Goal: Task Accomplishment & Management: Complete application form

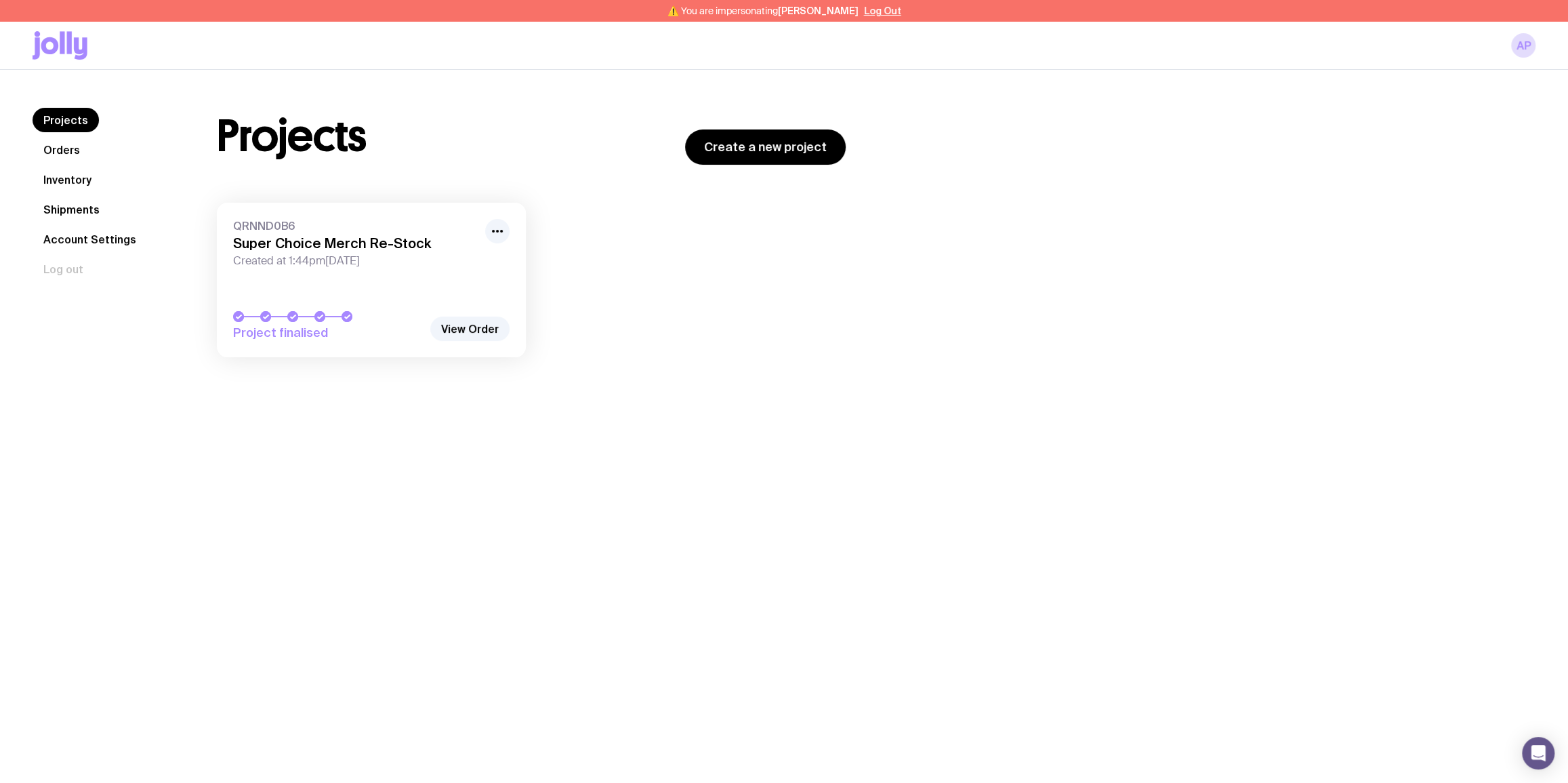
click at [345, 239] on h3 "Super Choice Merch Re-Stock" at bounding box center [355, 243] width 244 height 16
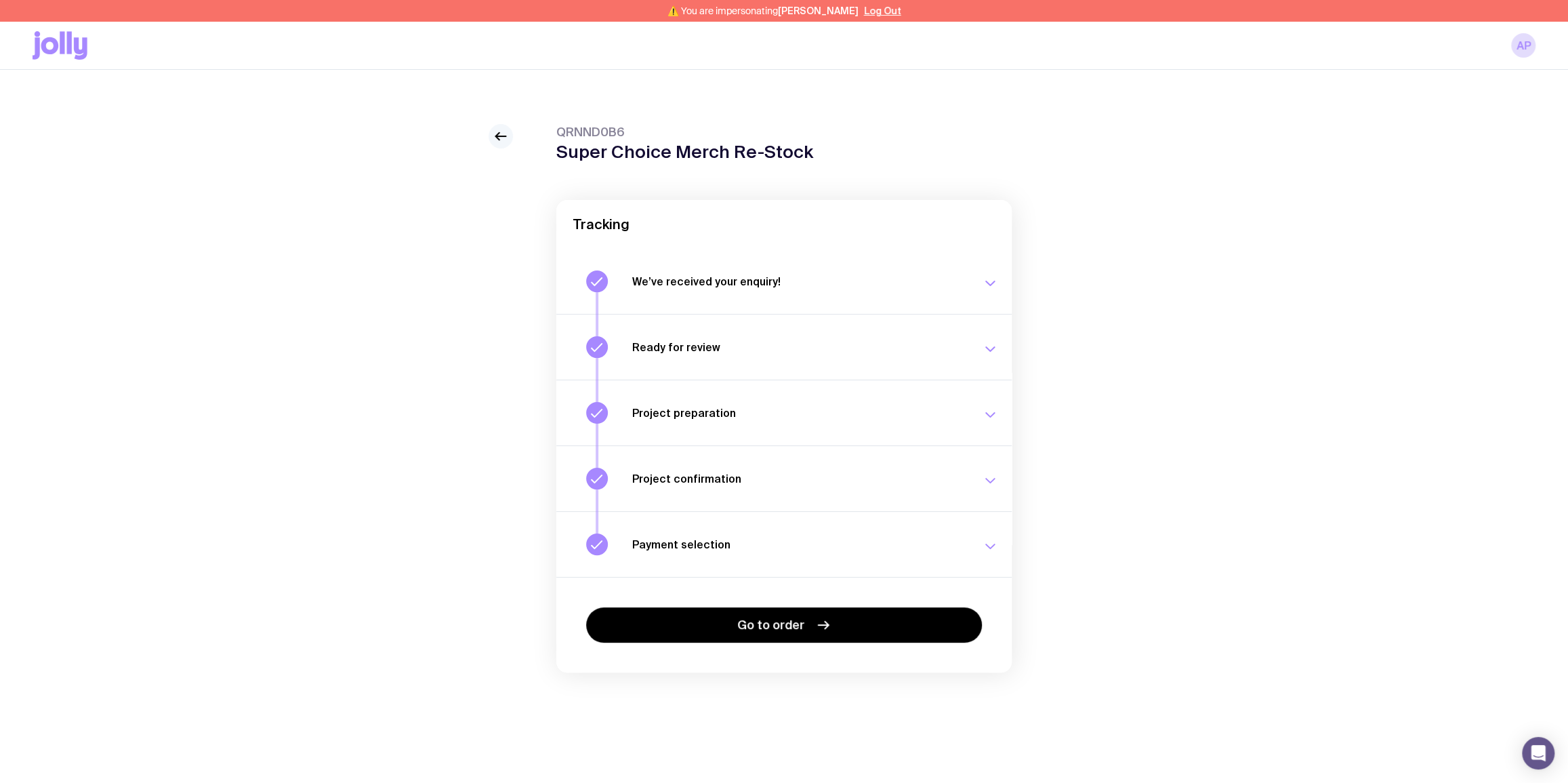
click at [489, 136] on link at bounding box center [501, 136] width 25 height 25
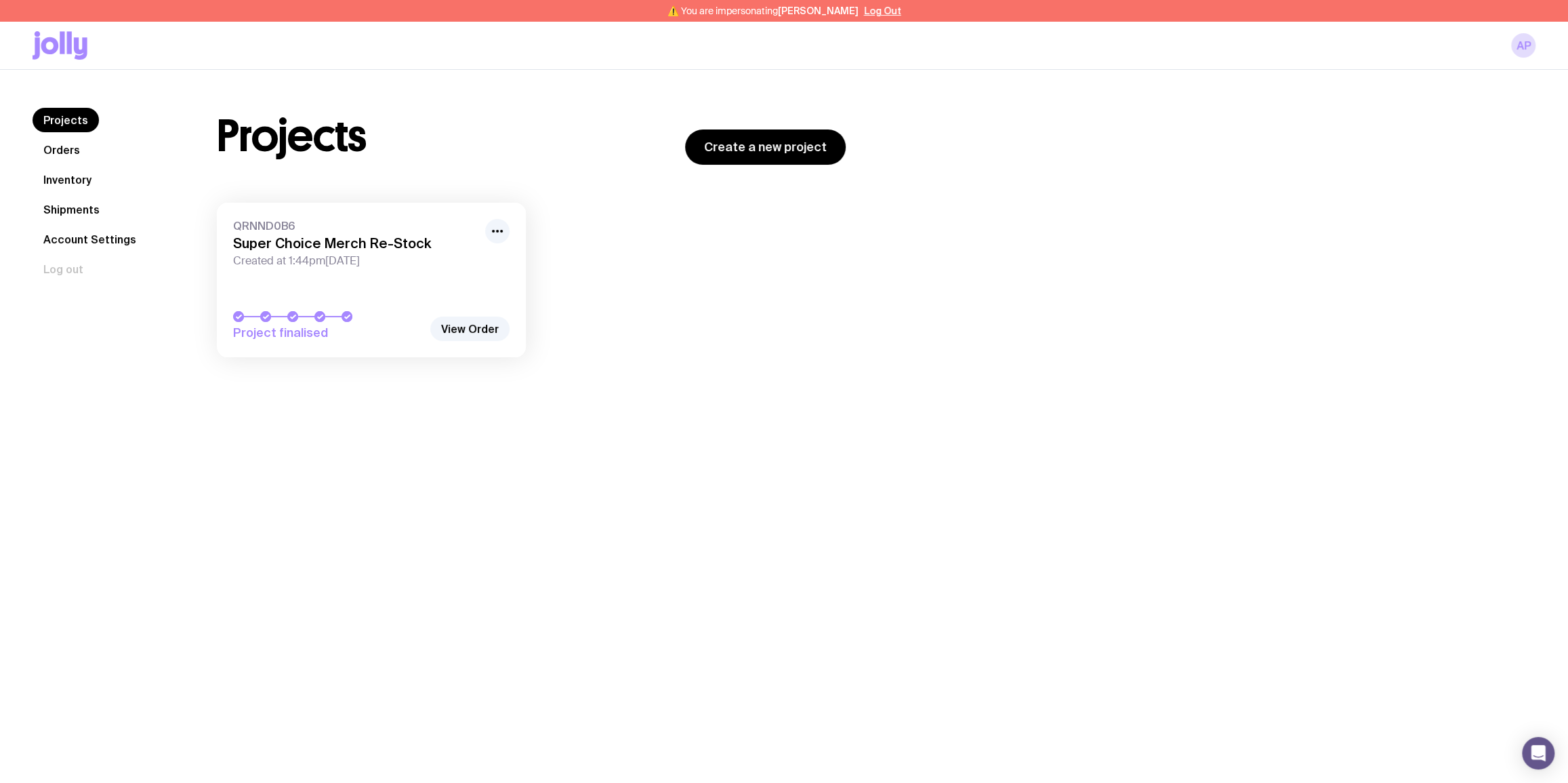
click at [93, 179] on link "Inventory" at bounding box center [67, 179] width 70 height 25
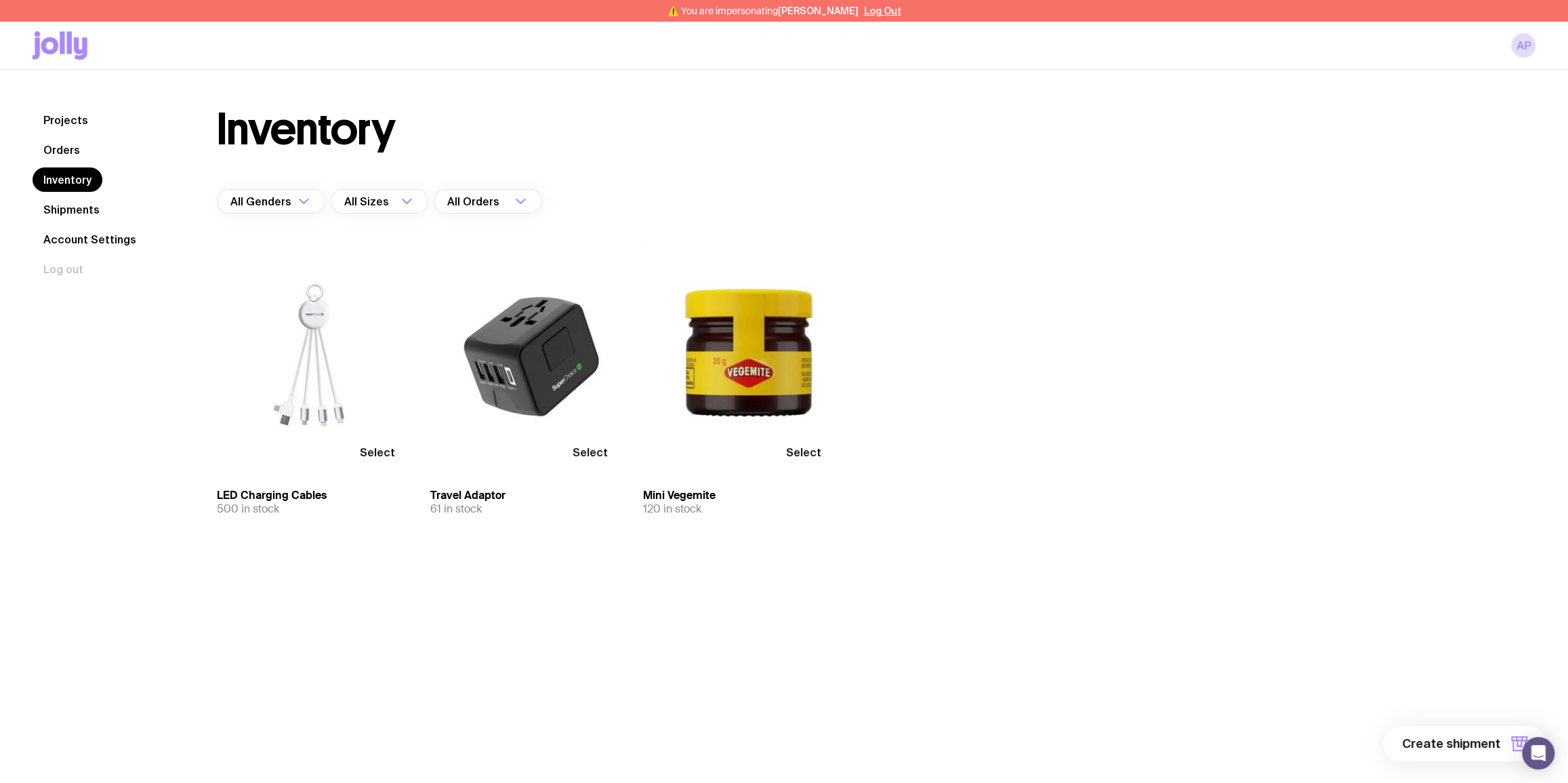
click at [280, 352] on div "Select" at bounding box center [318, 356] width 202 height 243
drag, startPoint x: 312, startPoint y: 338, endPoint x: 434, endPoint y: 500, distance: 202.8
click at [312, 337] on div "Select" at bounding box center [318, 356] width 202 height 243
click at [385, 453] on span "Select" at bounding box center [378, 452] width 35 height 14
click at [0, 0] on input "Select" at bounding box center [0, 0] width 0 height 0
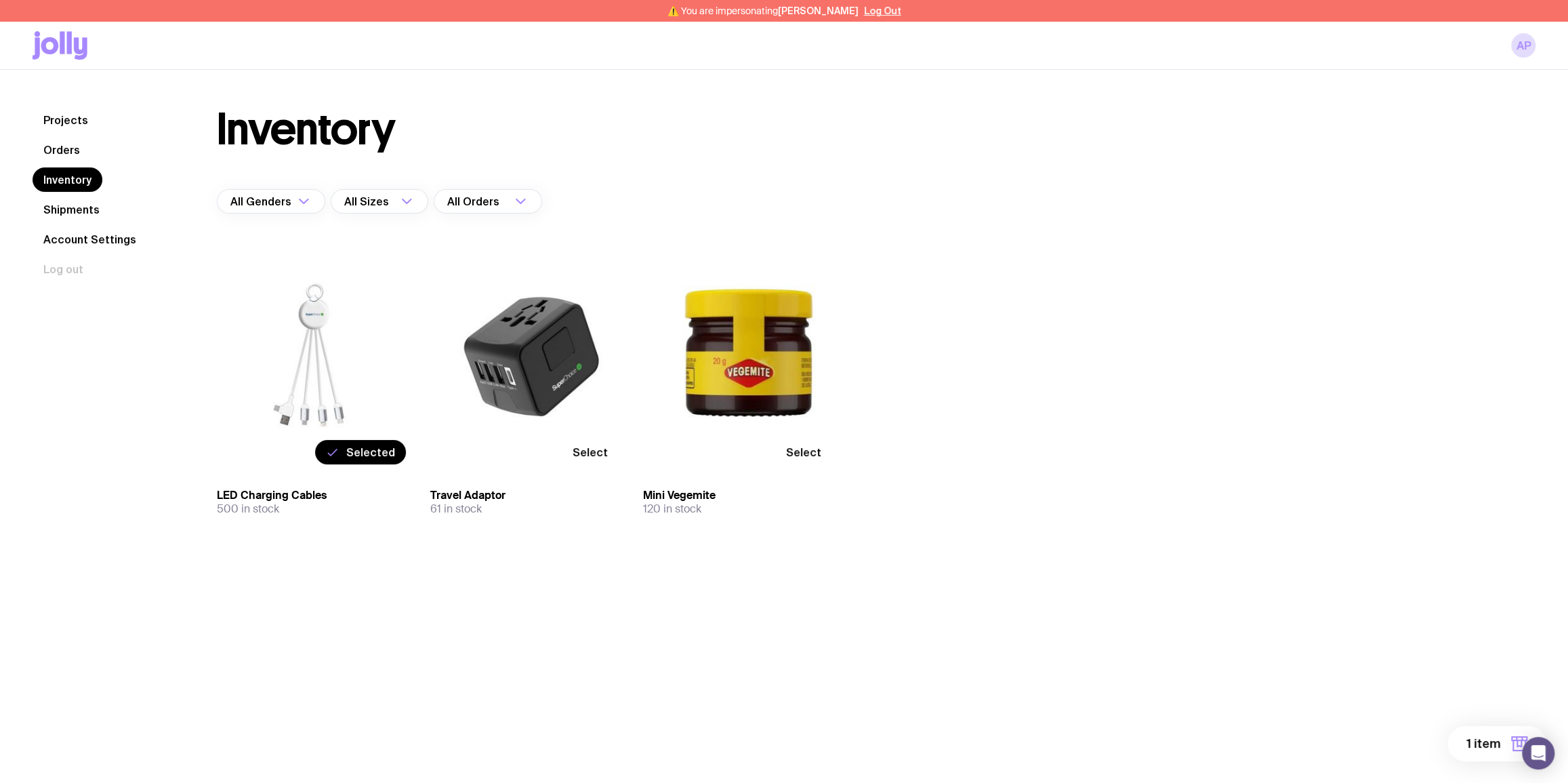
click at [602, 454] on span "Select" at bounding box center [590, 452] width 35 height 14
click at [0, 0] on input "Select" at bounding box center [0, 0] width 0 height 0
click at [823, 450] on label "Select" at bounding box center [804, 452] width 57 height 25
click at [0, 0] on input "Select" at bounding box center [0, 0] width 0 height 0
click at [1487, 738] on span "3 items" at bounding box center [1478, 743] width 44 height 16
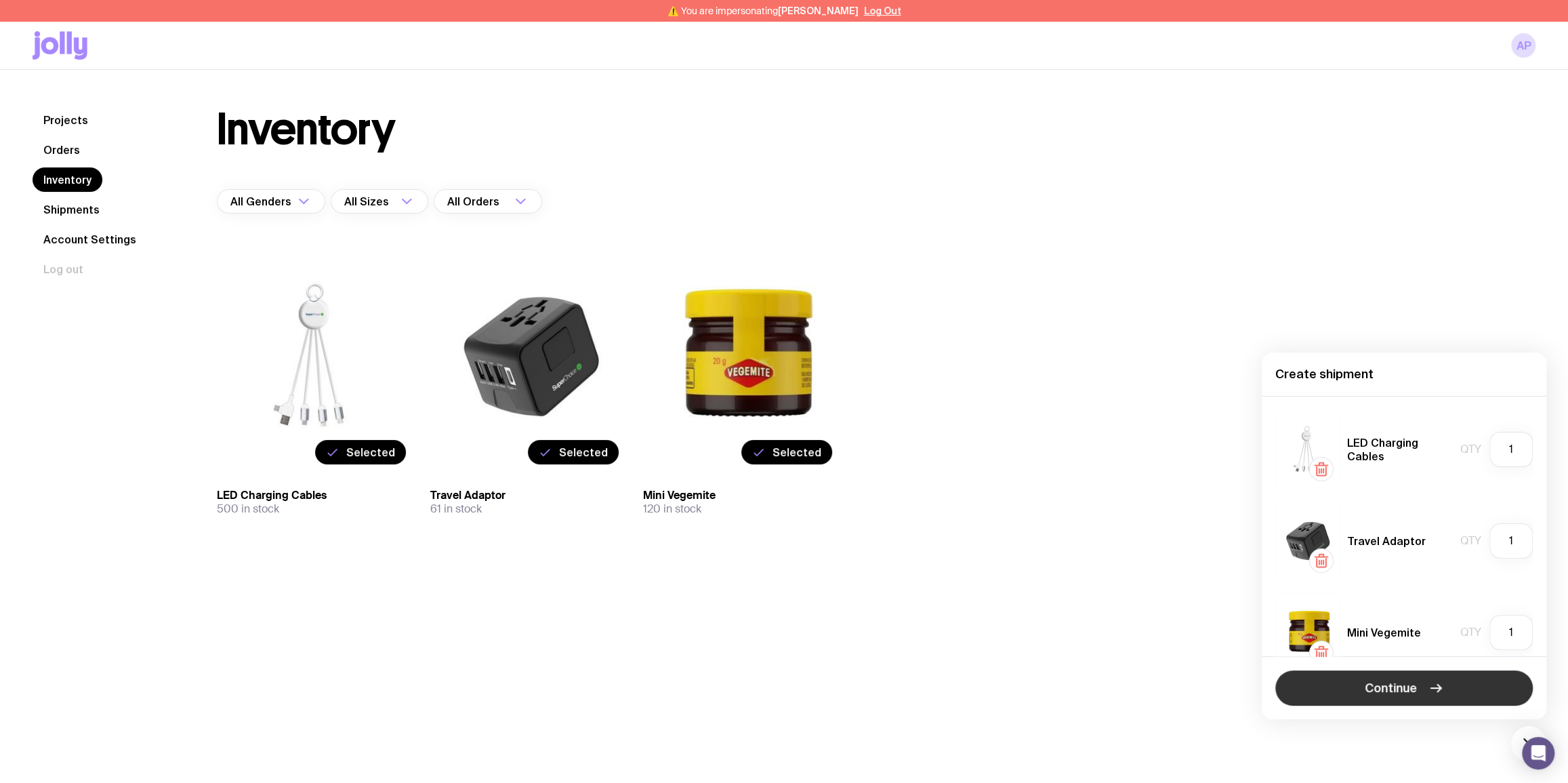
click at [1391, 683] on span "Continue" at bounding box center [1390, 687] width 52 height 16
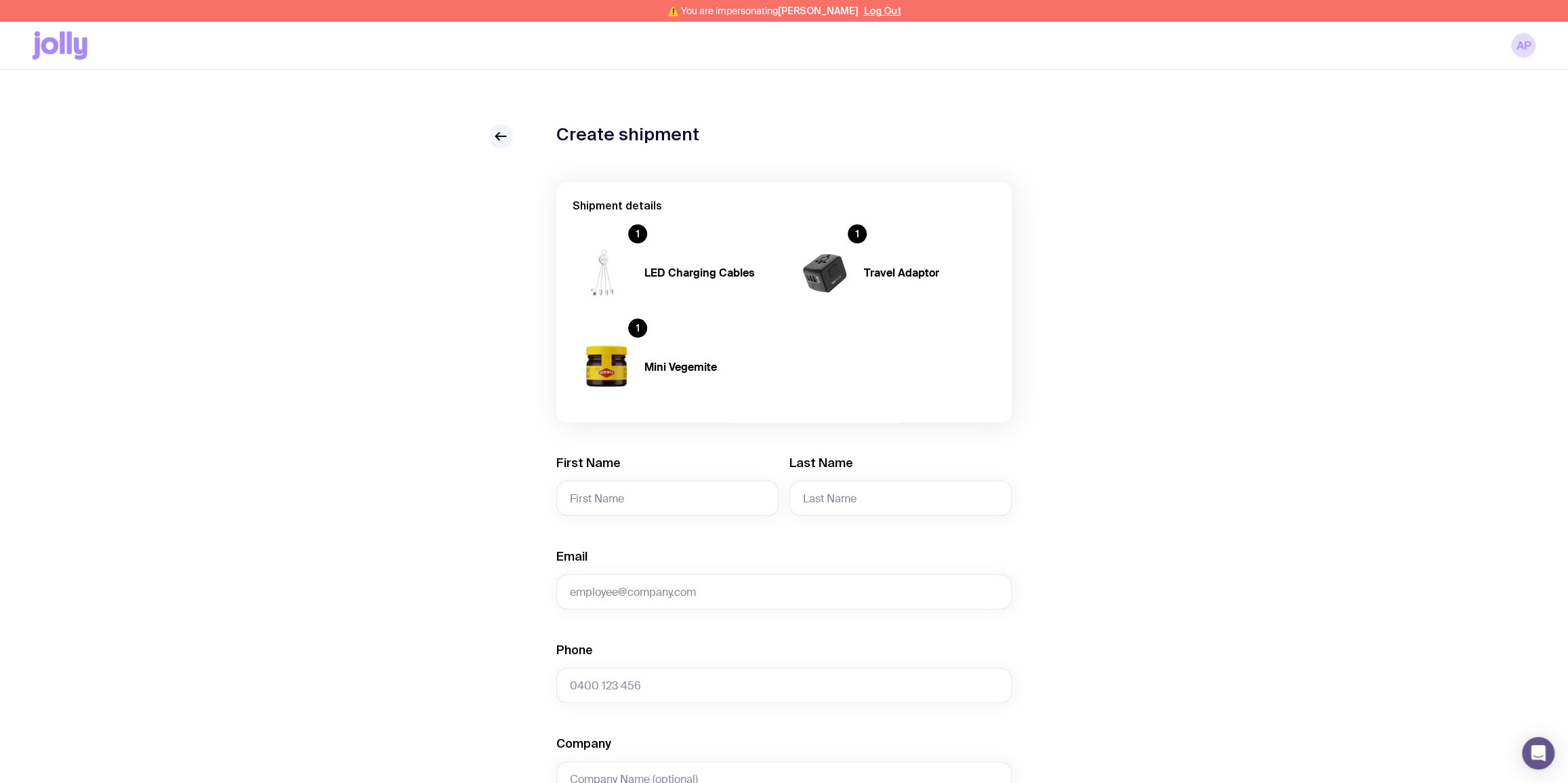
drag, startPoint x: 627, startPoint y: 242, endPoint x: 556, endPoint y: 172, distance: 99.7
click at [625, 241] on img at bounding box center [604, 273] width 65 height 78
click at [500, 139] on icon at bounding box center [500, 136] width 16 height 16
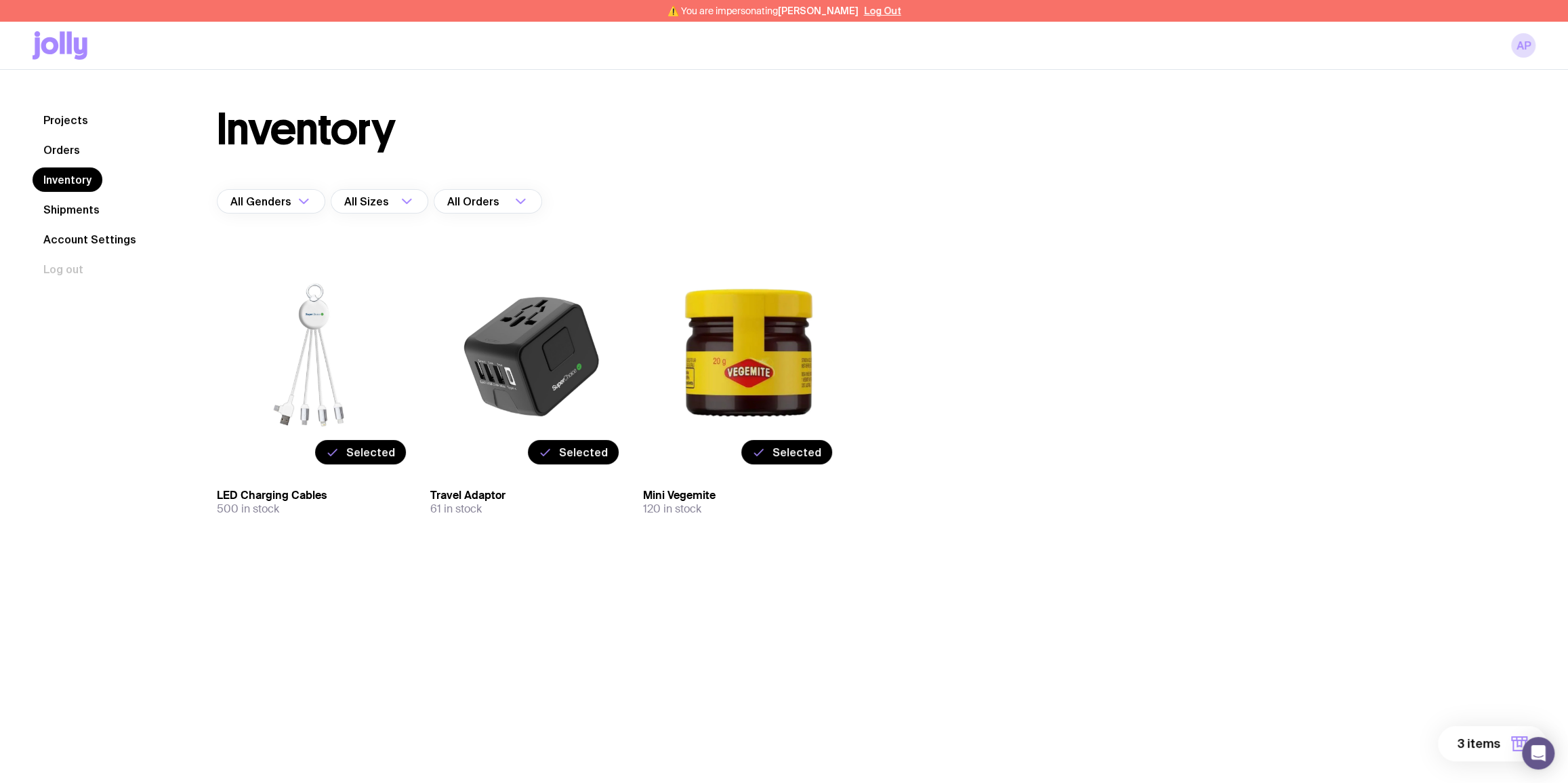
click at [1470, 740] on span "3 items" at bounding box center [1478, 743] width 44 height 16
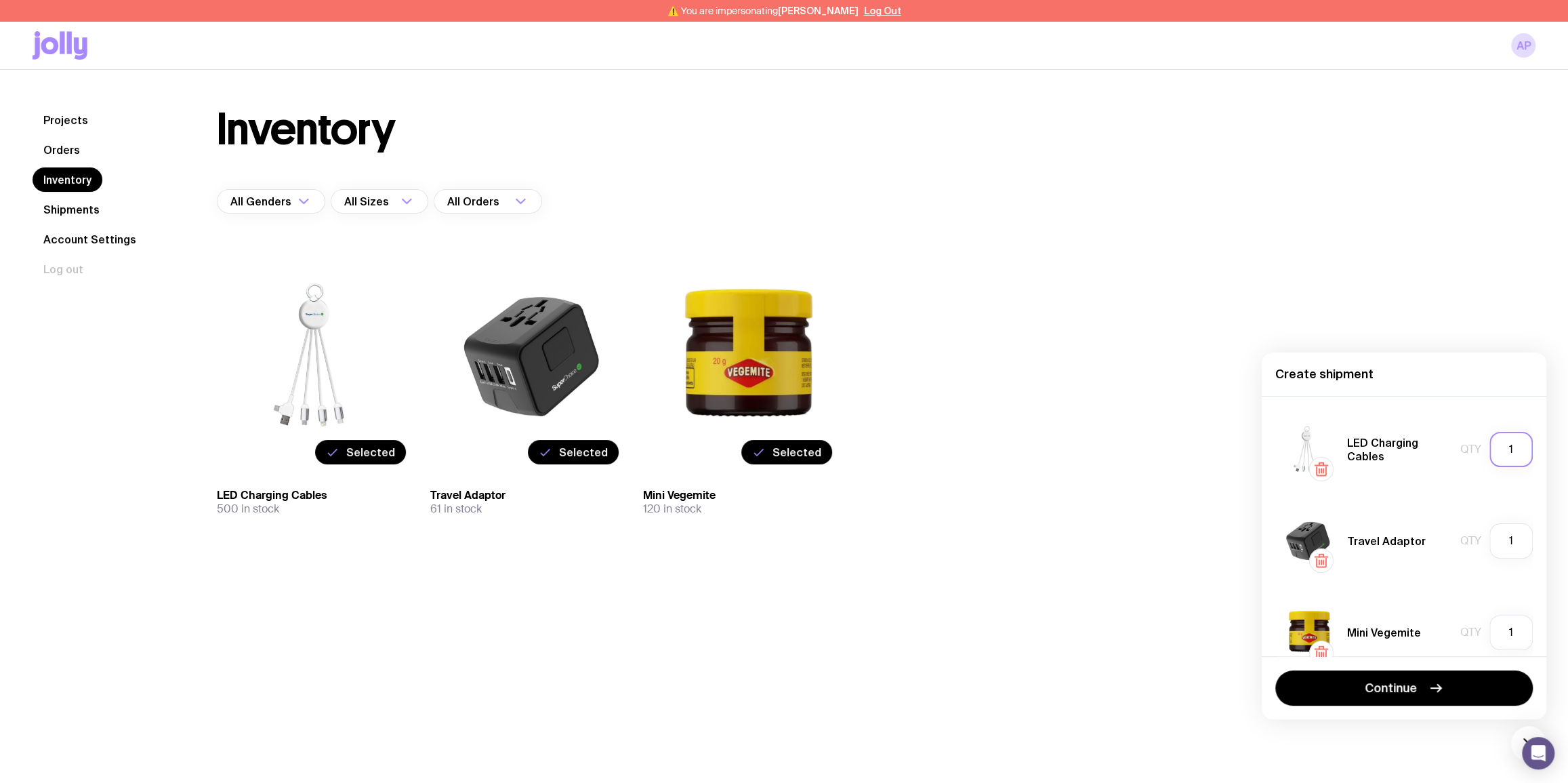
click at [1516, 447] on input "1" at bounding box center [1511, 449] width 44 height 35
type input "500"
click at [1514, 539] on input "1" at bounding box center [1511, 541] width 44 height 35
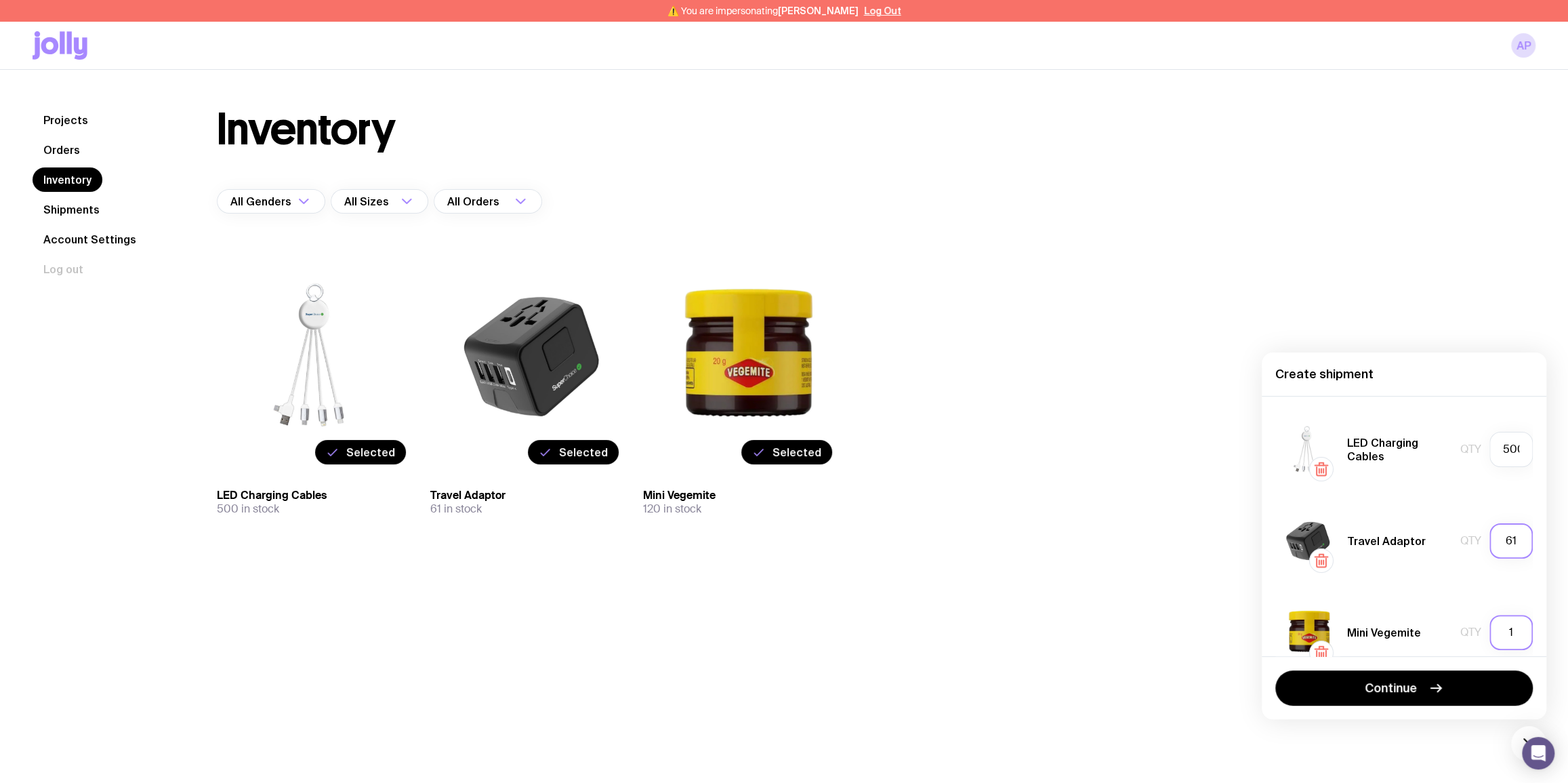
type input "61"
click at [1511, 635] on input "1" at bounding box center [1511, 632] width 44 height 35
type input "120"
click at [1410, 692] on span "Continue" at bounding box center [1390, 687] width 52 height 16
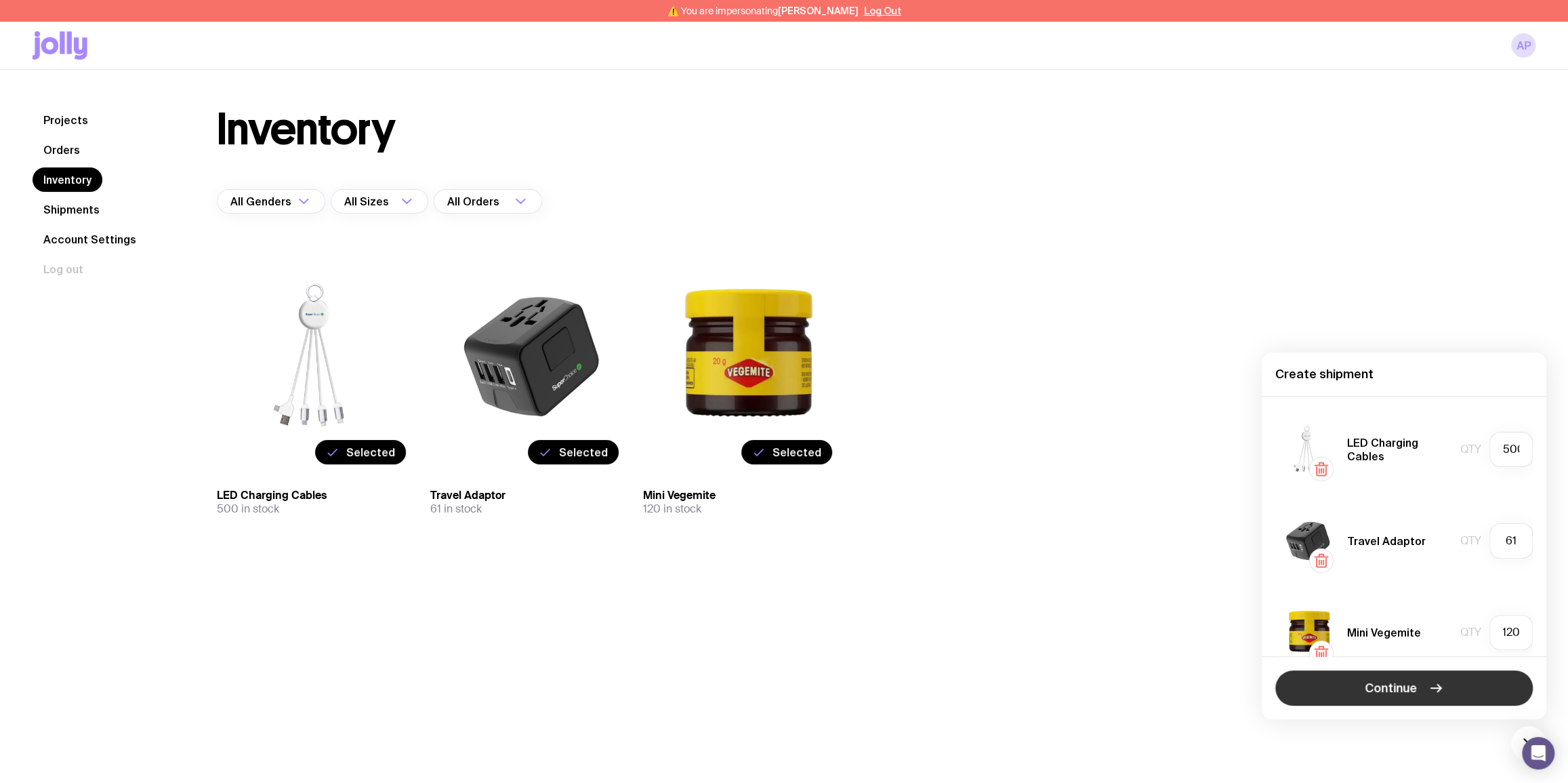
scroll to position [0, 0]
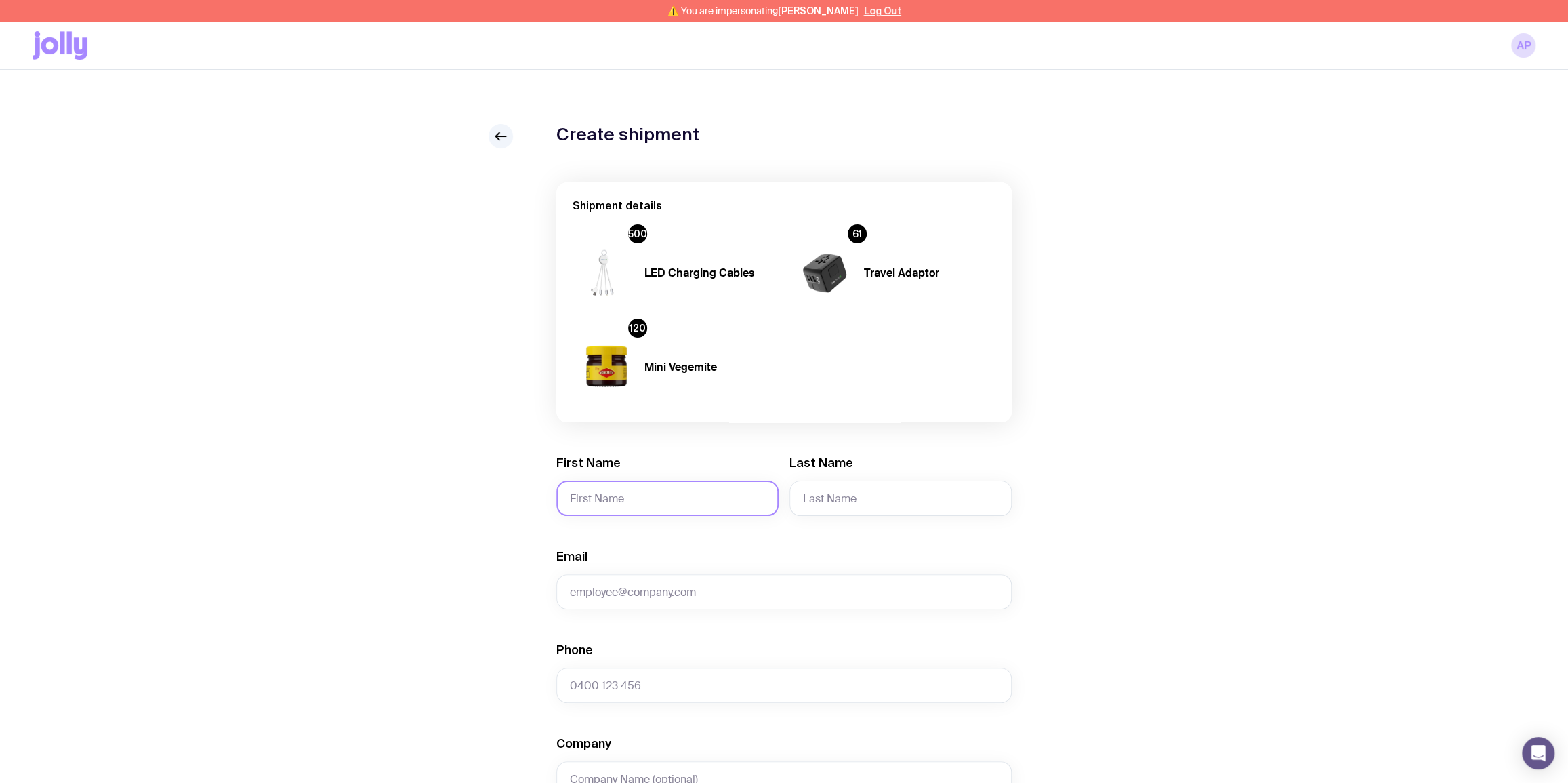
click at [614, 502] on input "First Name" at bounding box center [667, 498] width 222 height 35
type input "Amanda"
type input "Pang"
paste input "Amanda.Pang@superchoice.com.au"
type input "Amanda.Pang@superchoice.com.au"
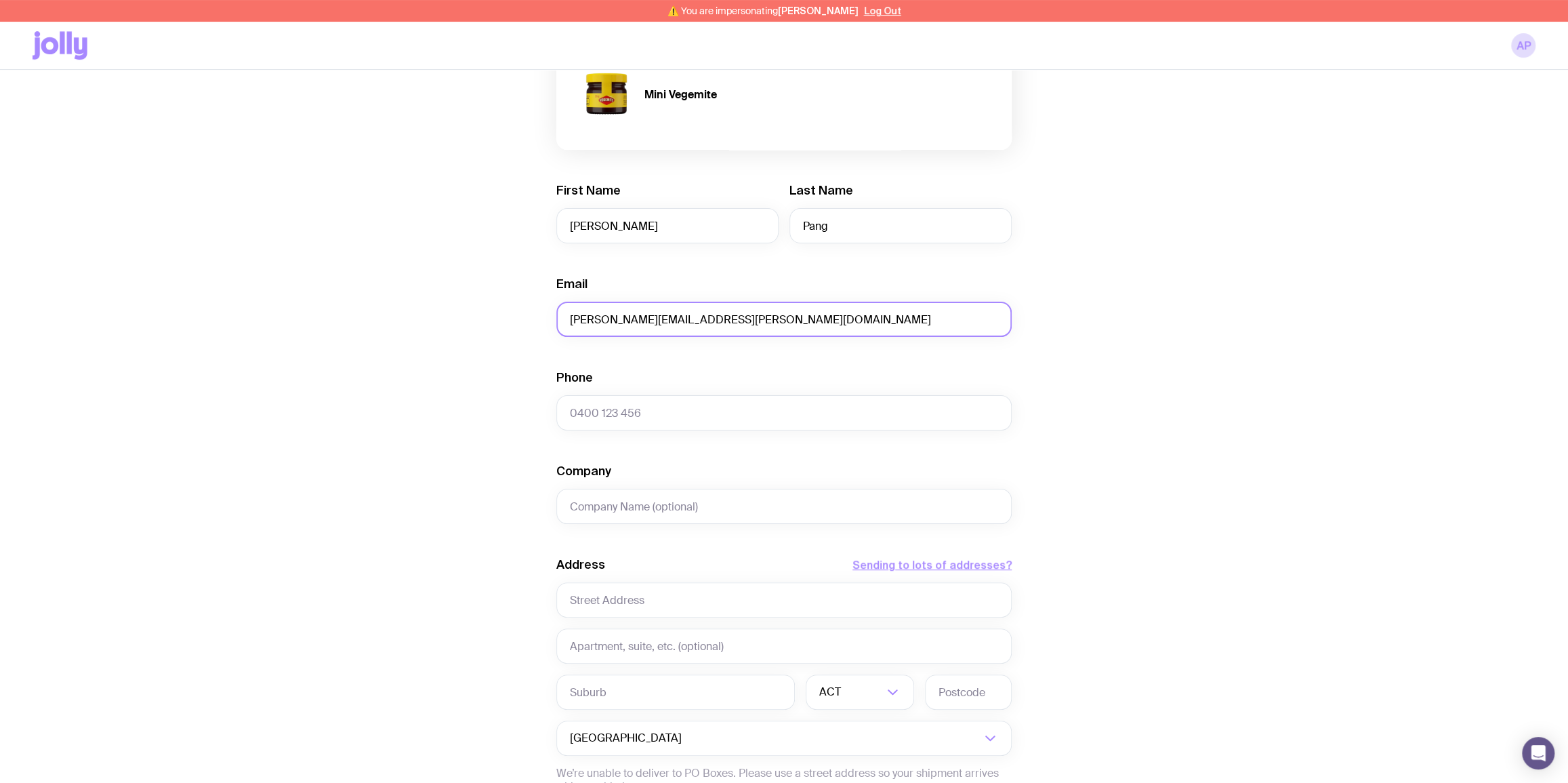
scroll to position [328, 0]
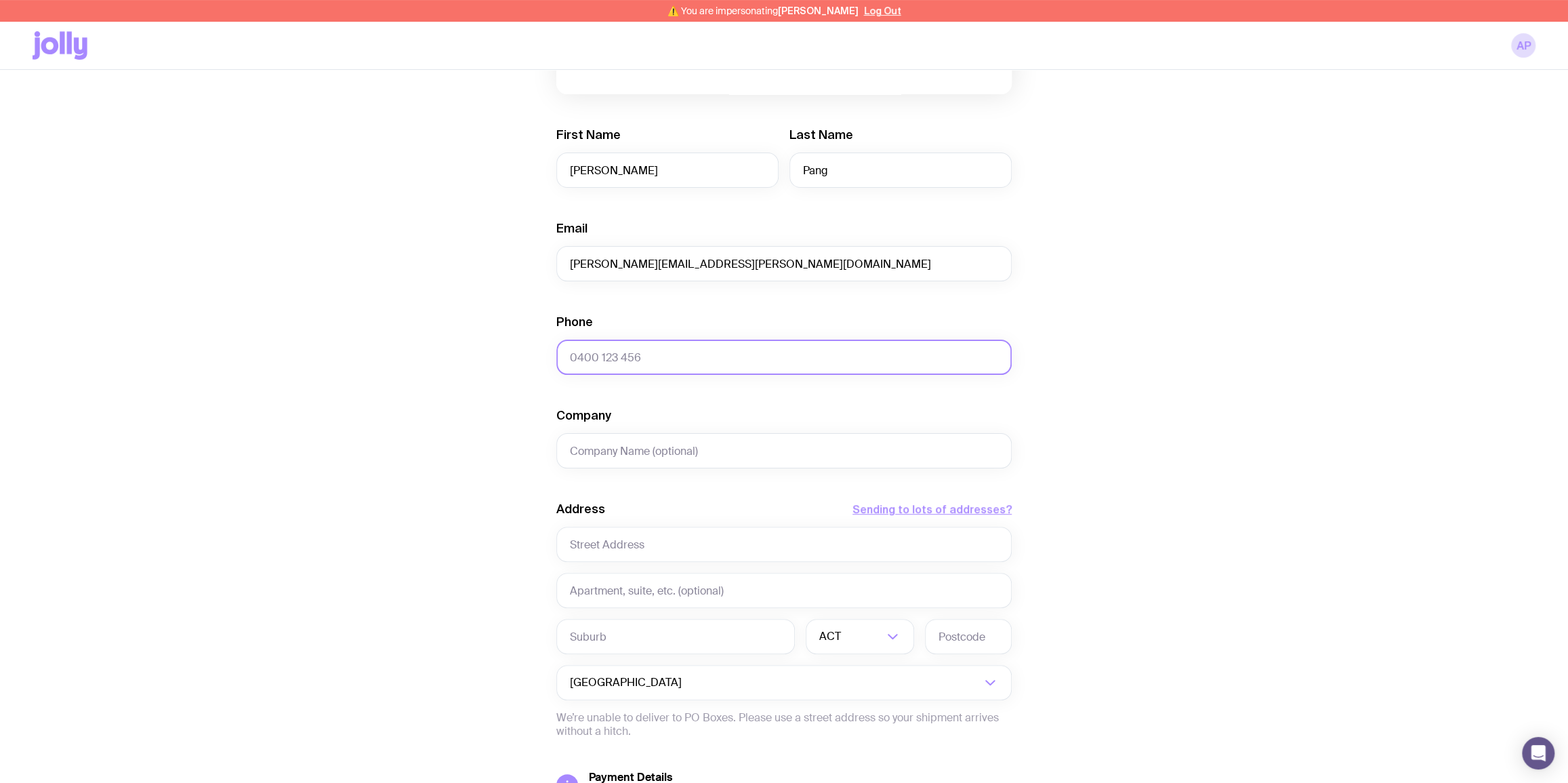
click at [607, 360] on input "Phone" at bounding box center [784, 357] width 455 height 35
paste input "0433 829 272"
type input "0433 829 272"
click at [609, 438] on input "Company" at bounding box center [784, 450] width 455 height 35
type input "Super Choice"
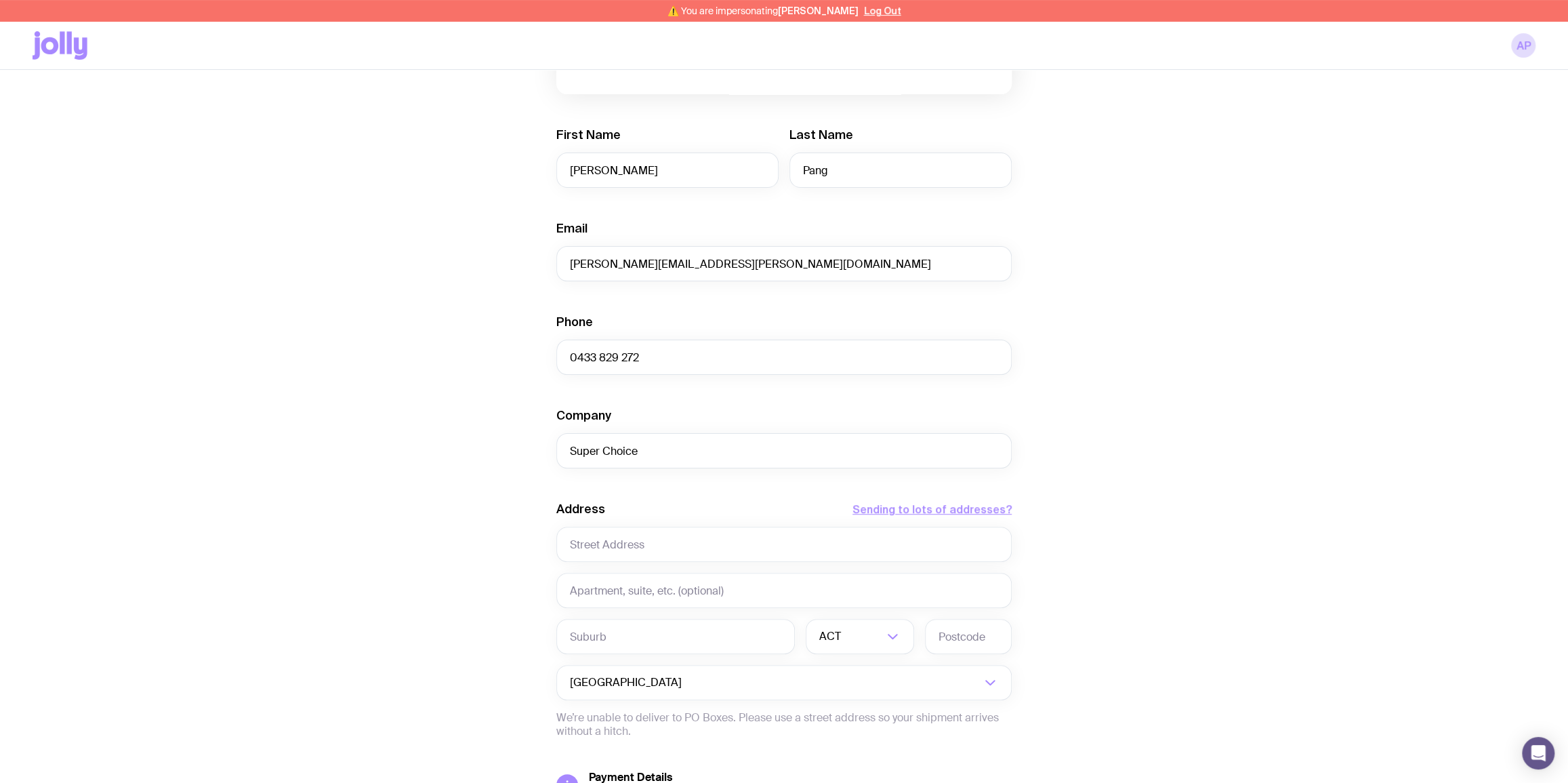
click at [1337, 273] on div "Create shipment Shipment details 500 LED Charging Cables 61 Travel Adaptor 120 …" at bounding box center [784, 359] width 1503 height 1125
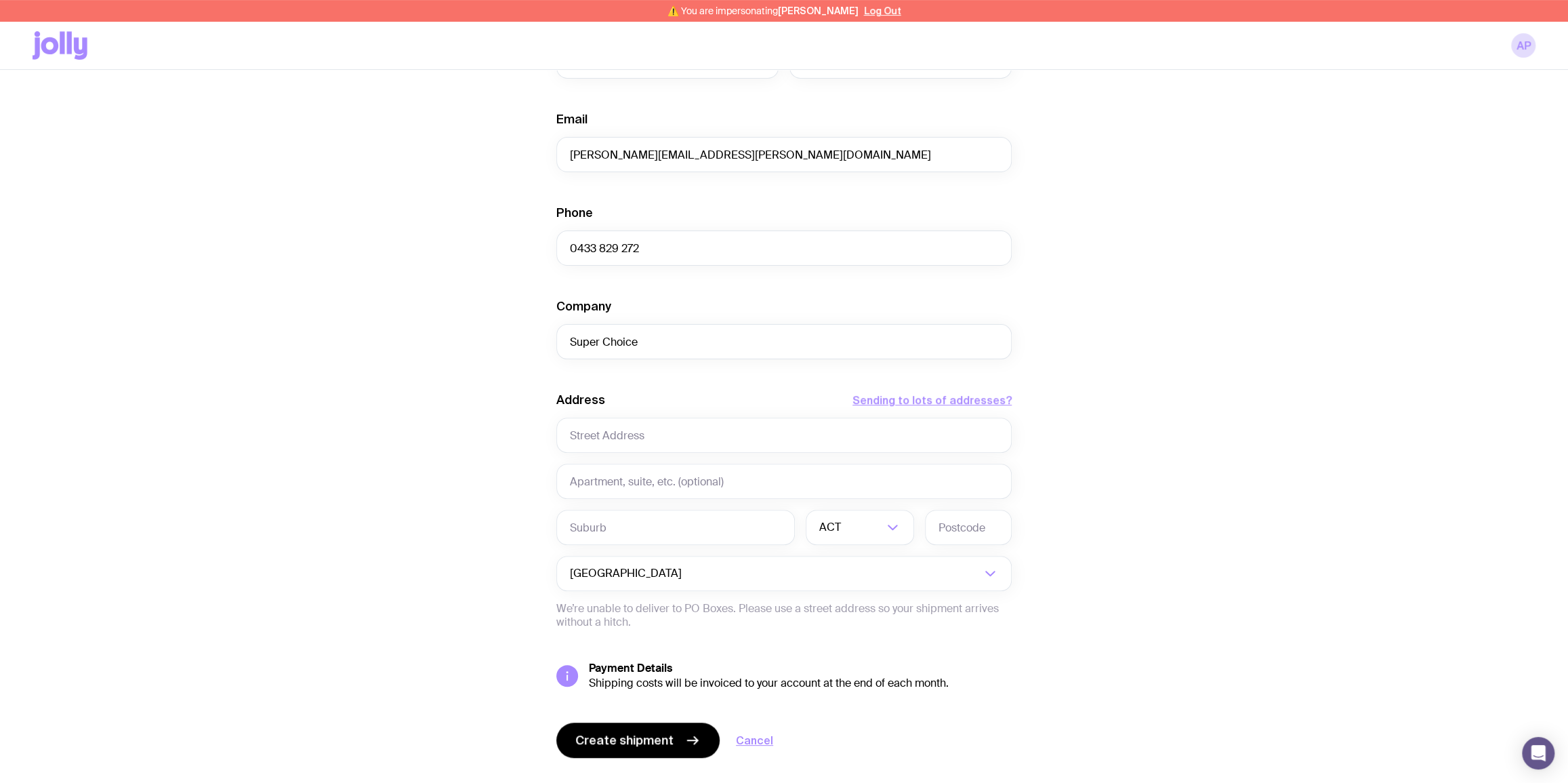
scroll to position [466, 0]
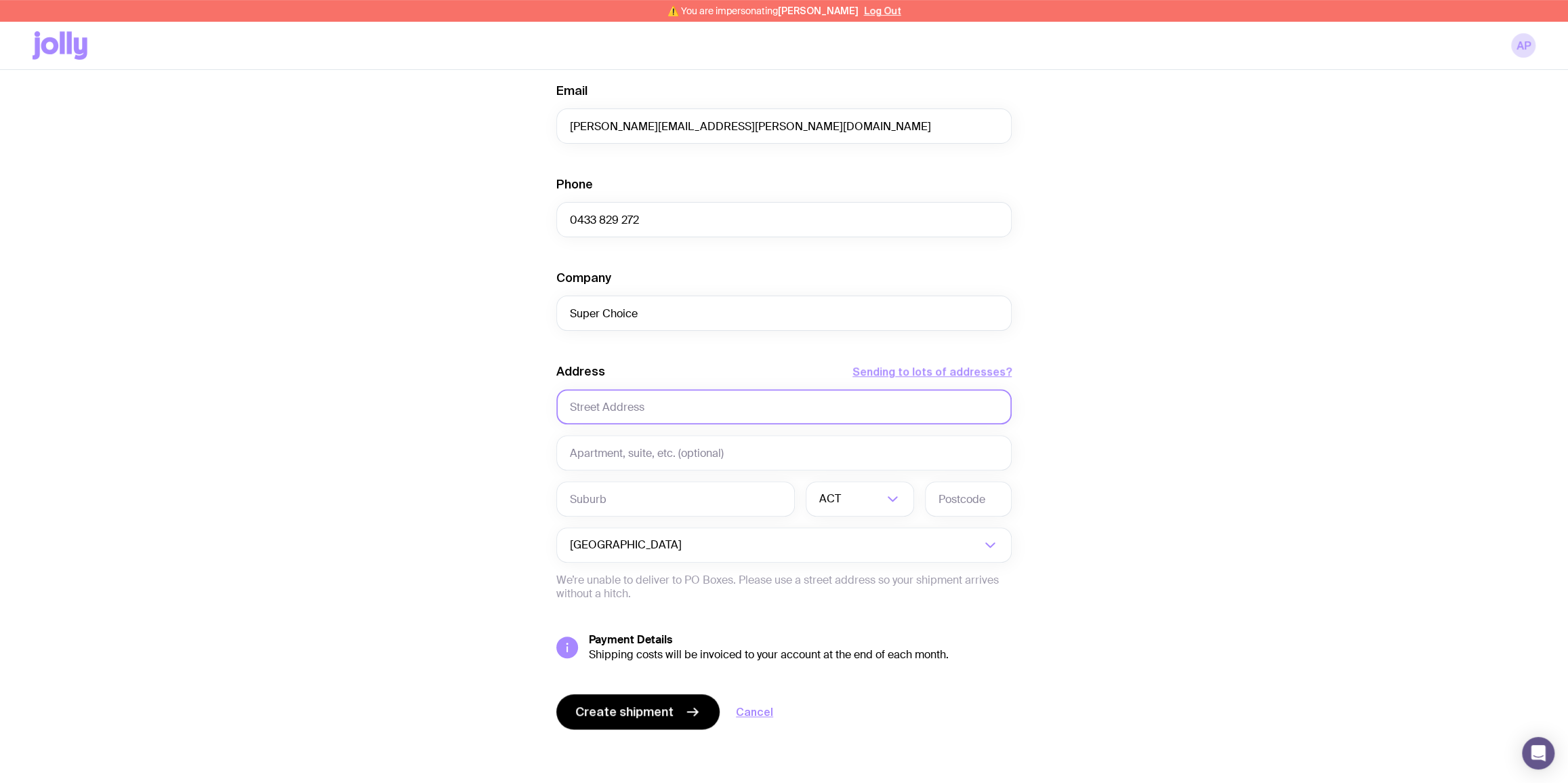
click at [629, 396] on input "text" at bounding box center [784, 407] width 455 height 35
paste input "Suite 4.02, Level 4/45 Clarence St, Sydney NSW 2000"
type input "Suite 4.02, Level 4/45 Clarence St, Sydney NSW 2000"
click at [652, 503] on input "text" at bounding box center [675, 499] width 238 height 35
type input "Sydney"
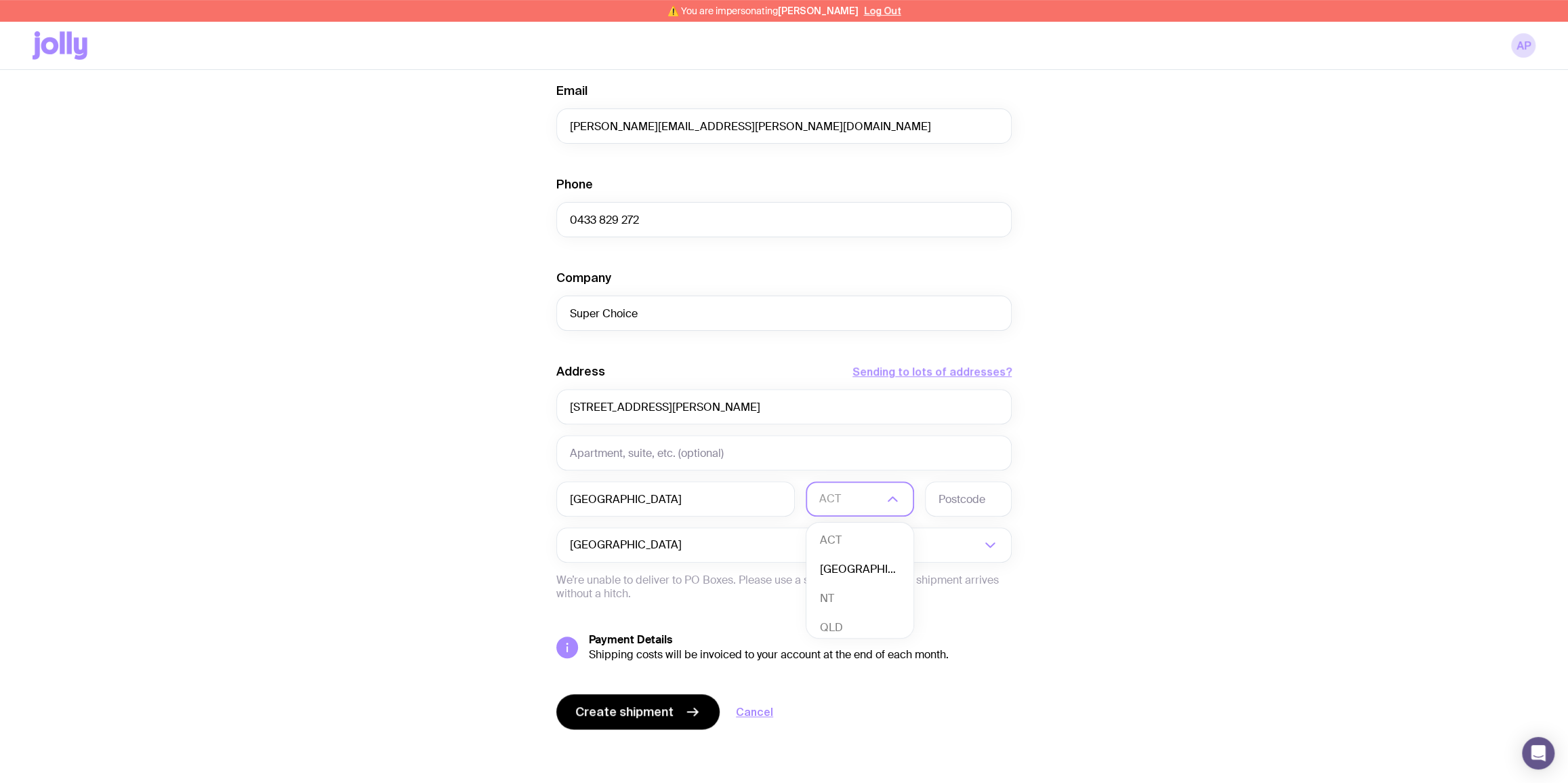
click at [886, 572] on li "NSW" at bounding box center [860, 569] width 107 height 29
drag, startPoint x: 933, startPoint y: 524, endPoint x: 941, endPoint y: 519, distance: 9.4
click at [940, 521] on div "Address Sending to lots of addresses? Suite 4.02, Level 4/45 Clarence St, Sydne…" at bounding box center [784, 482] width 455 height 238
click at [961, 508] on input "text" at bounding box center [967, 499] width 87 height 35
type input "2000"
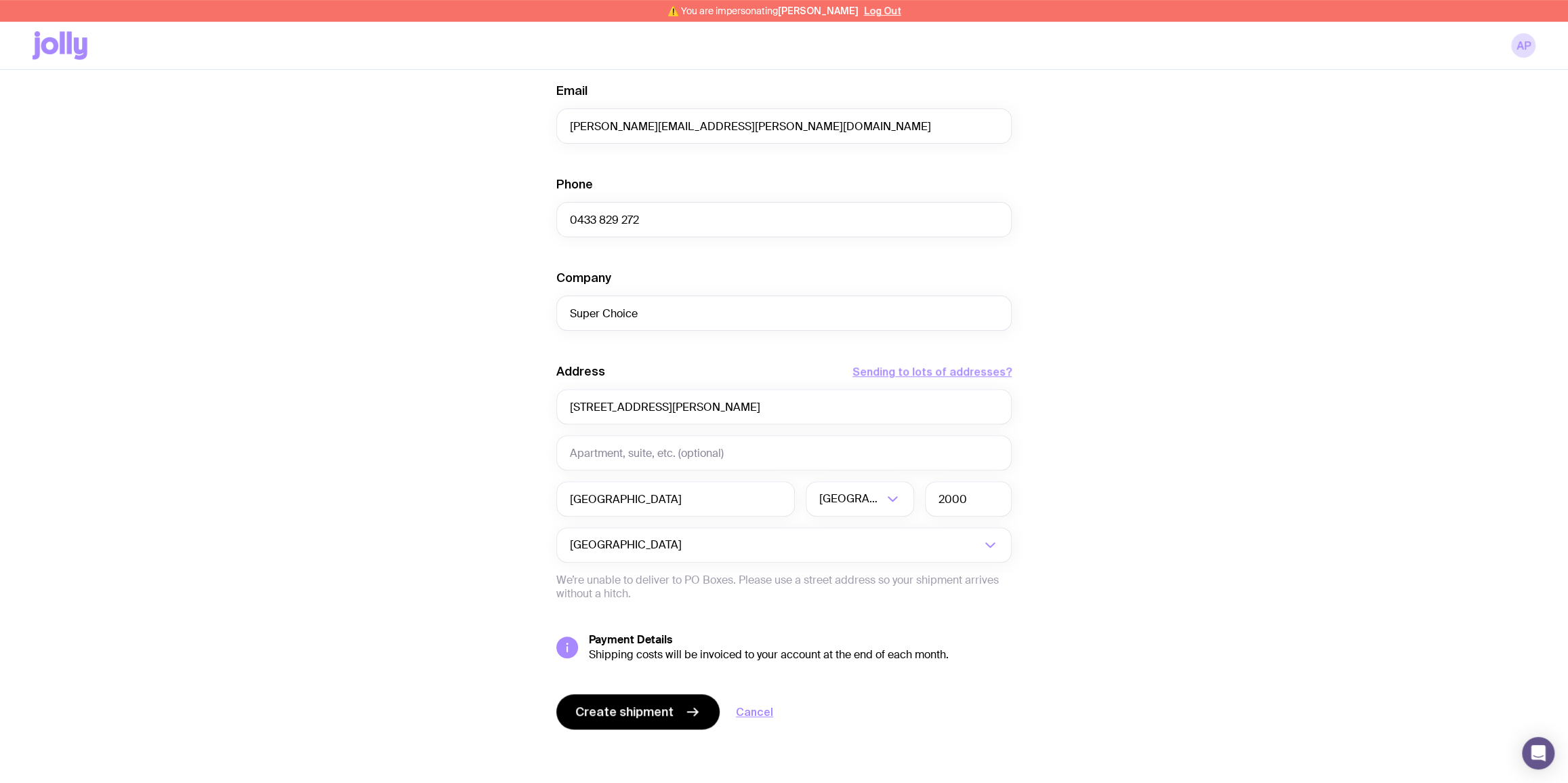
click at [1311, 368] on div "Create shipment Shipment details 500 LED Charging Cables 61 Travel Adaptor 120 …" at bounding box center [784, 221] width 1503 height 1125
drag, startPoint x: 891, startPoint y: 411, endPoint x: 736, endPoint y: 405, distance: 155.1
click at [736, 405] on input "Suite 4.02, Level 4/45 Clarence St, Sydney NSW 2000" at bounding box center [784, 407] width 455 height 35
type input "Suite 4.02, Level 4/45 Clarence Street"
click at [1299, 262] on div "Create shipment Shipment details 500 LED Charging Cables 61 Travel Adaptor 120 …" at bounding box center [784, 221] width 1503 height 1125
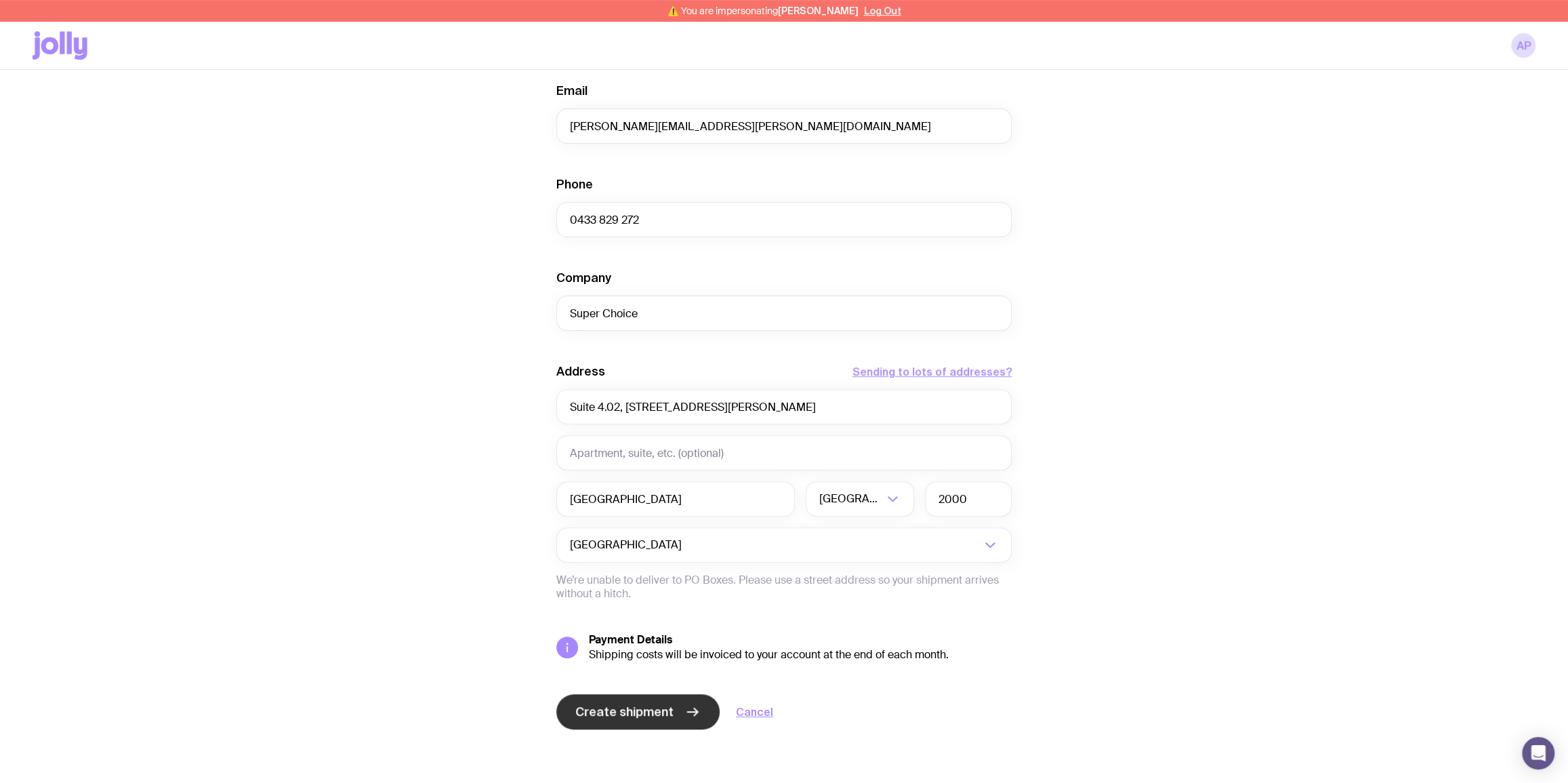
click at [631, 694] on button "Create shipment" at bounding box center [637, 712] width 163 height 35
